Goal: Task Accomplishment & Management: Manage account settings

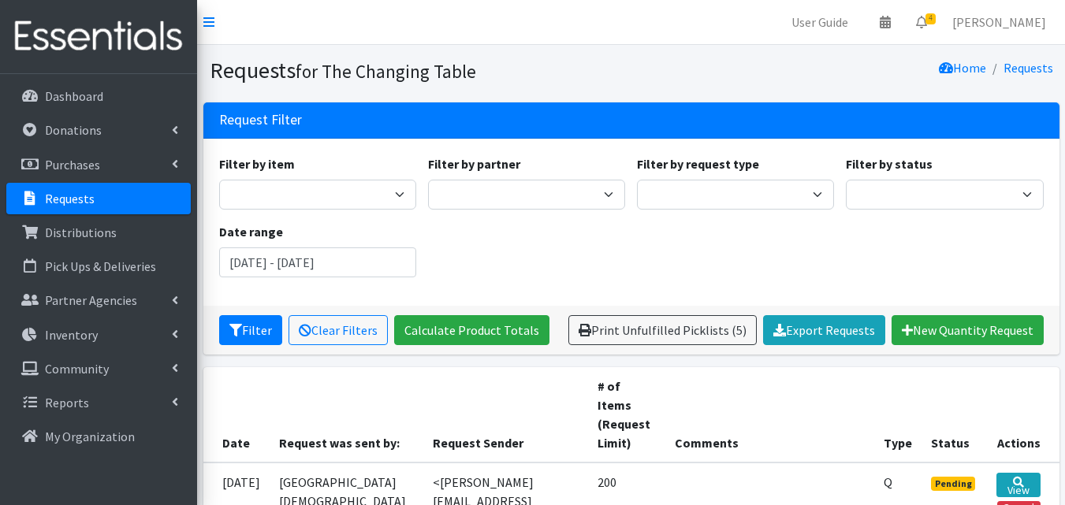
scroll to position [556, 0]
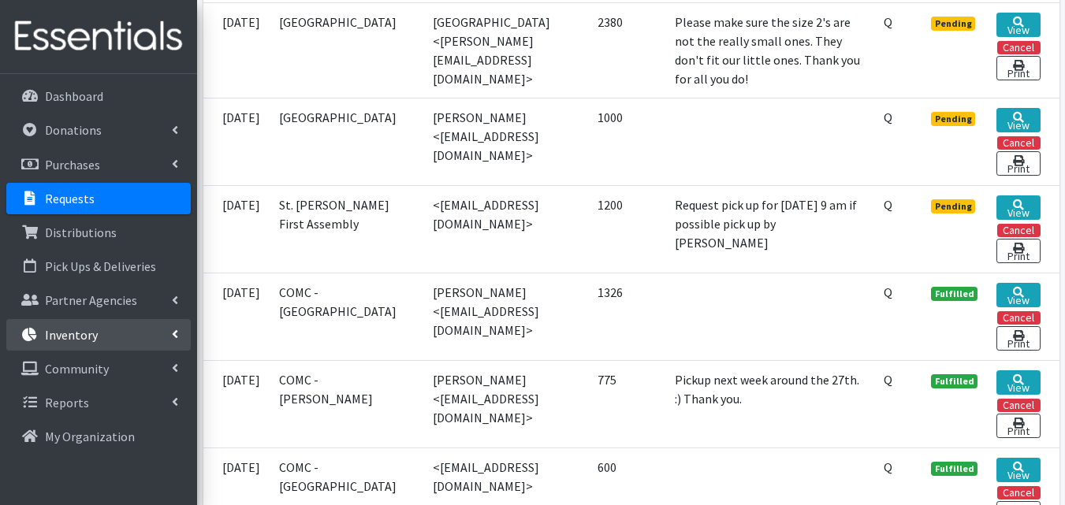
click at [86, 327] on p "Inventory" at bounding box center [71, 335] width 53 height 16
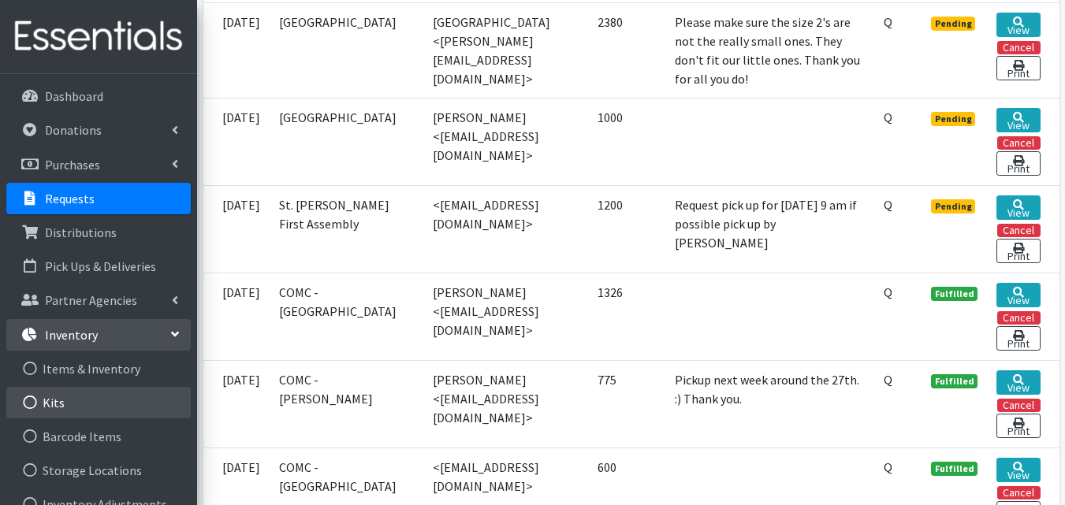
click at [57, 399] on link "Kits" at bounding box center [98, 403] width 184 height 32
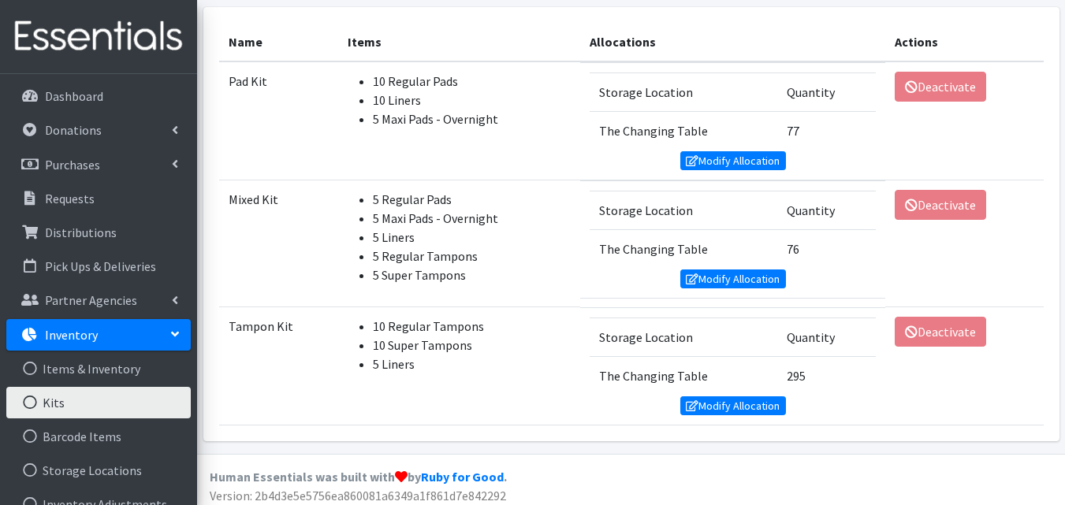
scroll to position [300, 0]
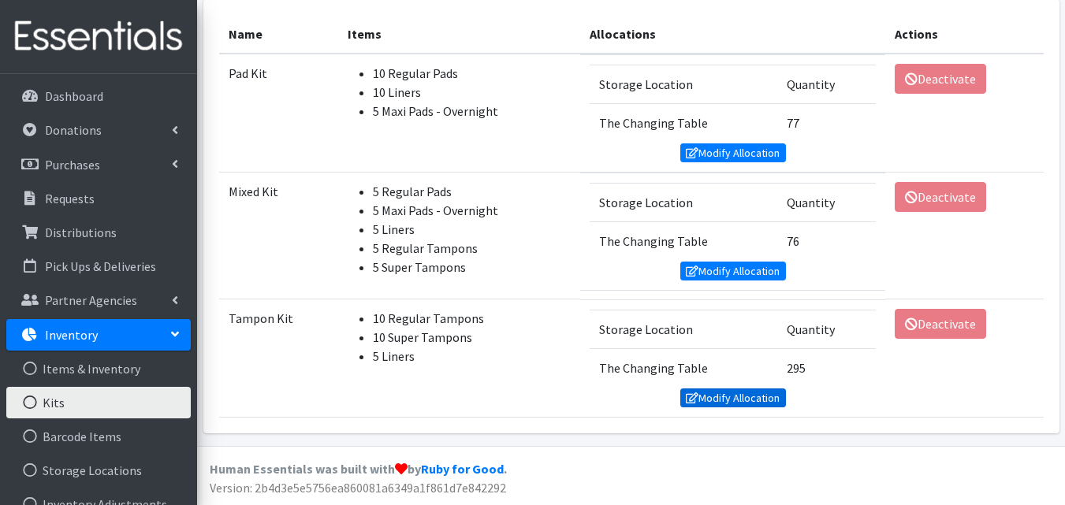
click at [716, 404] on link "Modify Allocation" at bounding box center [733, 398] width 106 height 19
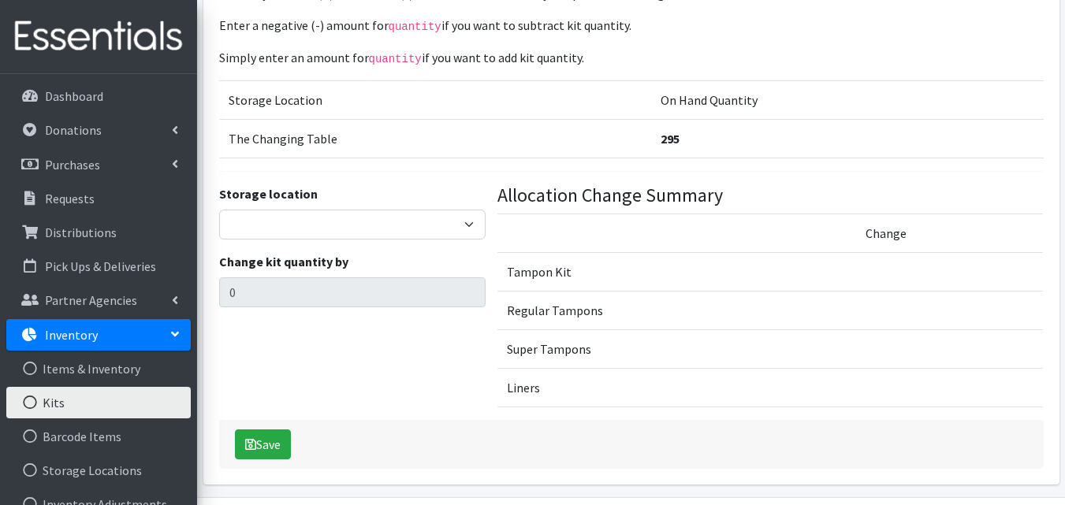
scroll to position [169, 0]
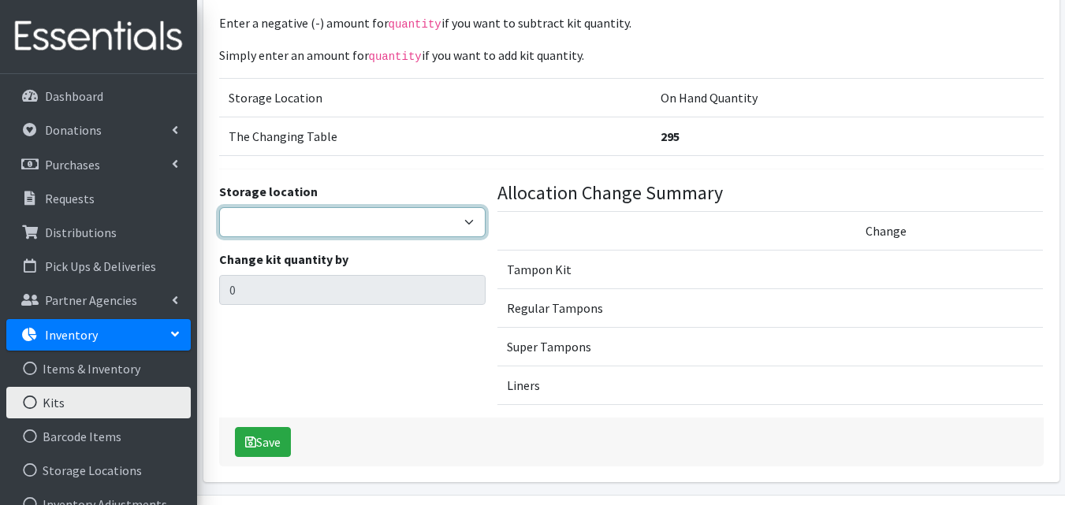
click at [441, 213] on select "The Changing Table Lake Movers Runabout Storage" at bounding box center [352, 222] width 267 height 30
click at [325, 396] on div "Storage location The Changing Table Lake Movers Runabout Storage Change kit qua…" at bounding box center [352, 300] width 279 height 236
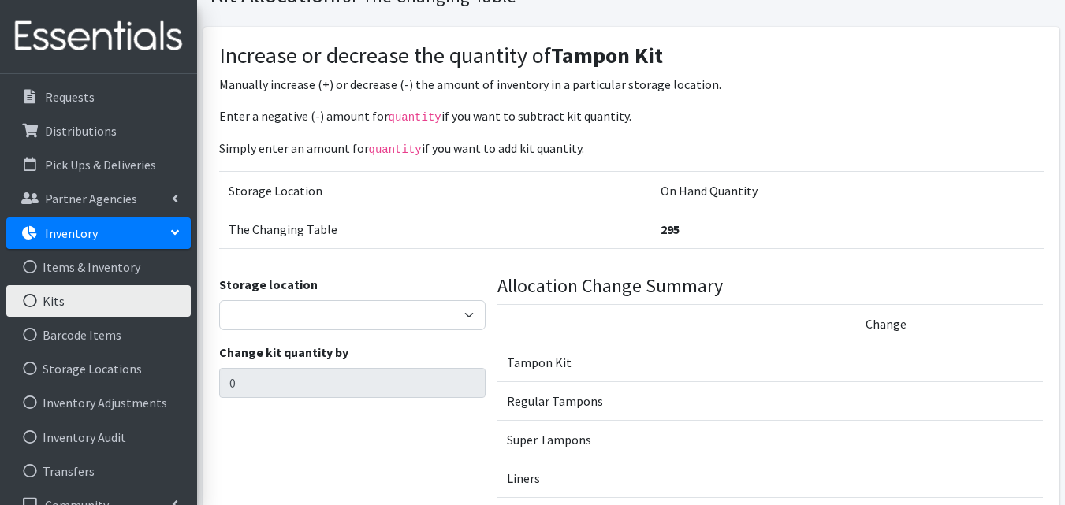
scroll to position [106, 0]
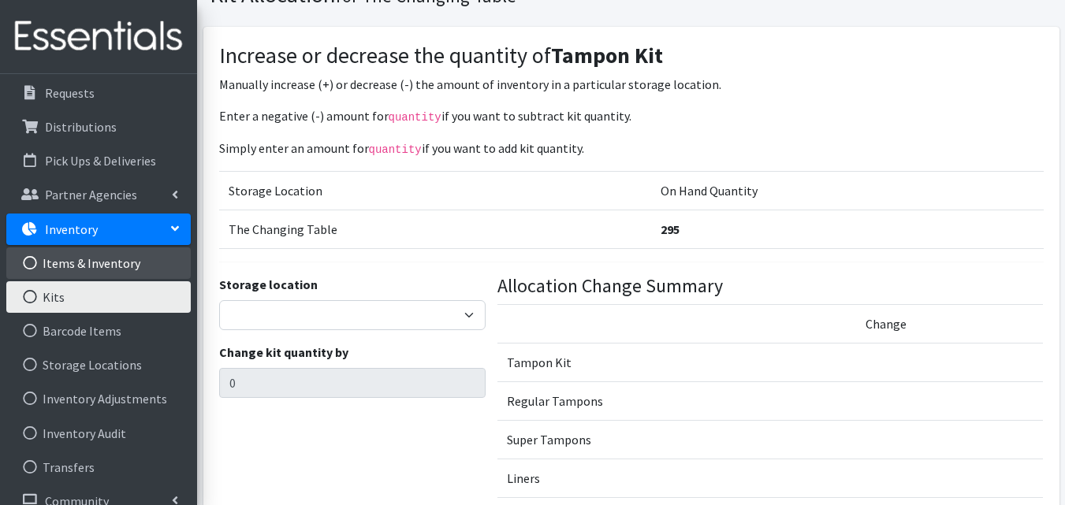
click at [166, 274] on link "Items & Inventory" at bounding box center [98, 263] width 184 height 32
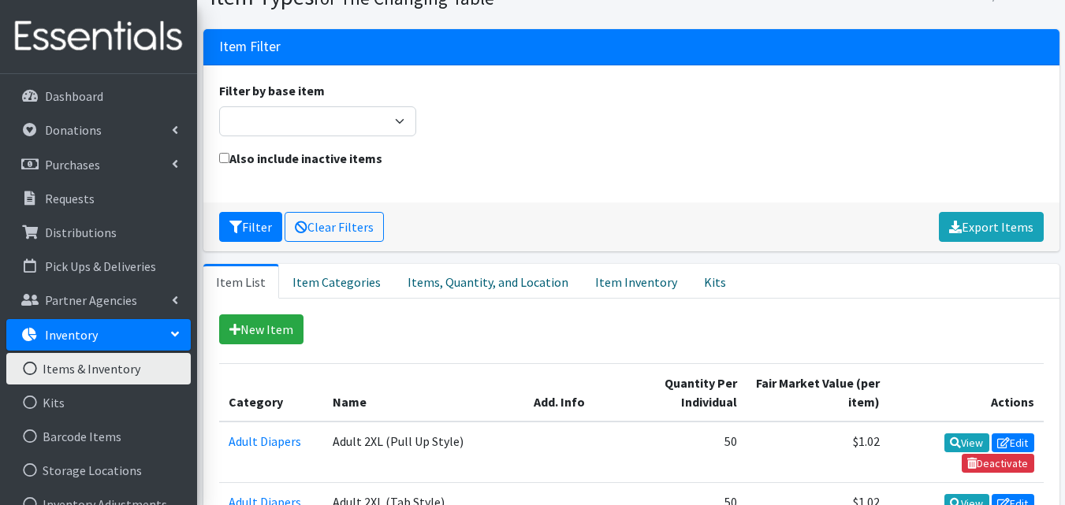
scroll to position [70, 0]
